Goal: Find specific page/section: Find specific page/section

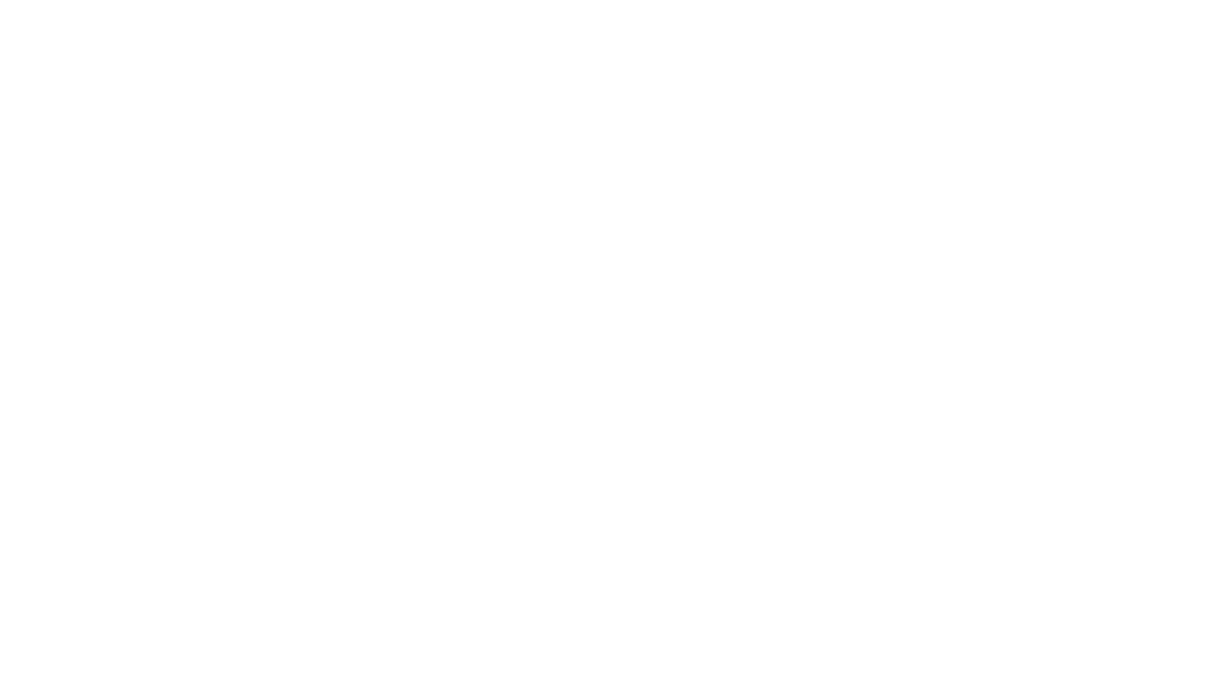
click at [1088, 0] on html at bounding box center [612, 0] width 1224 height 0
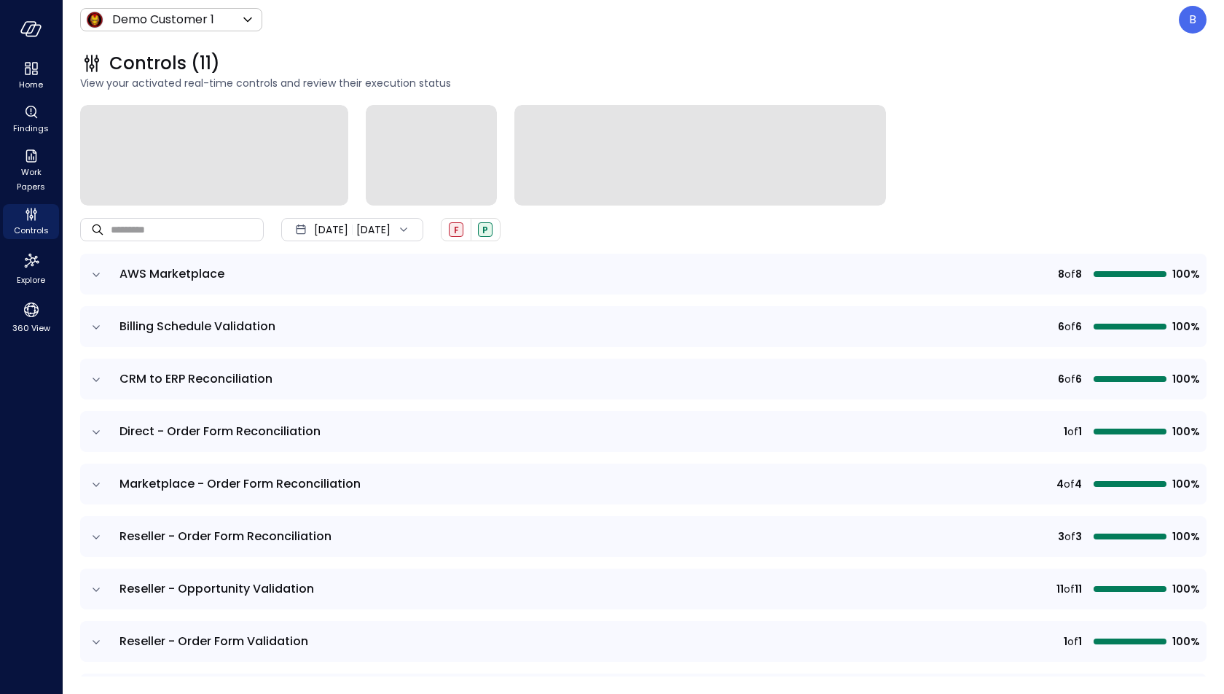
drag, startPoint x: 595, startPoint y: 68, endPoint x: 587, endPoint y: 66, distance: 8.3
click at [587, 66] on div "Controls (11)" at bounding box center [643, 63] width 1126 height 23
click at [1185, 25] on div "B" at bounding box center [1193, 20] width 28 height 28
